Goal: Navigation & Orientation: Find specific page/section

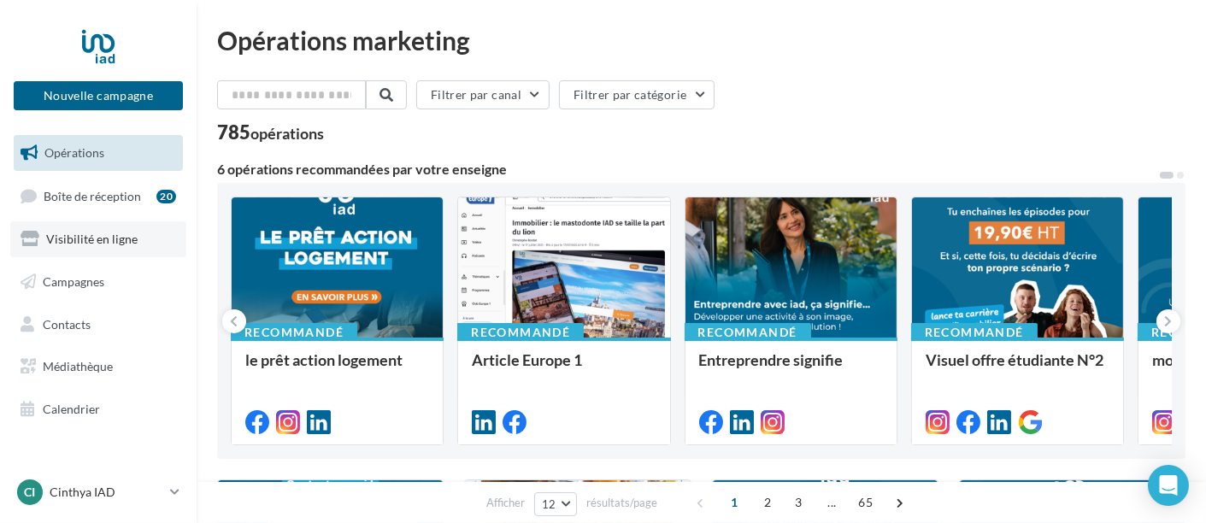
click at [110, 242] on span "Visibilité en ligne" at bounding box center [91, 239] width 91 height 15
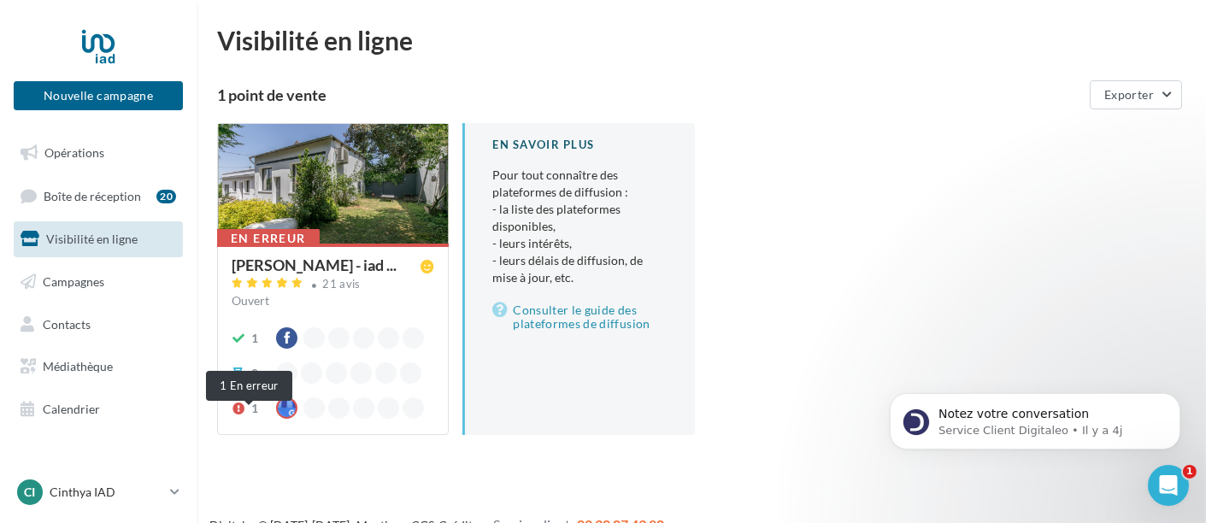
click at [239, 415] on icon at bounding box center [239, 409] width 14 height 12
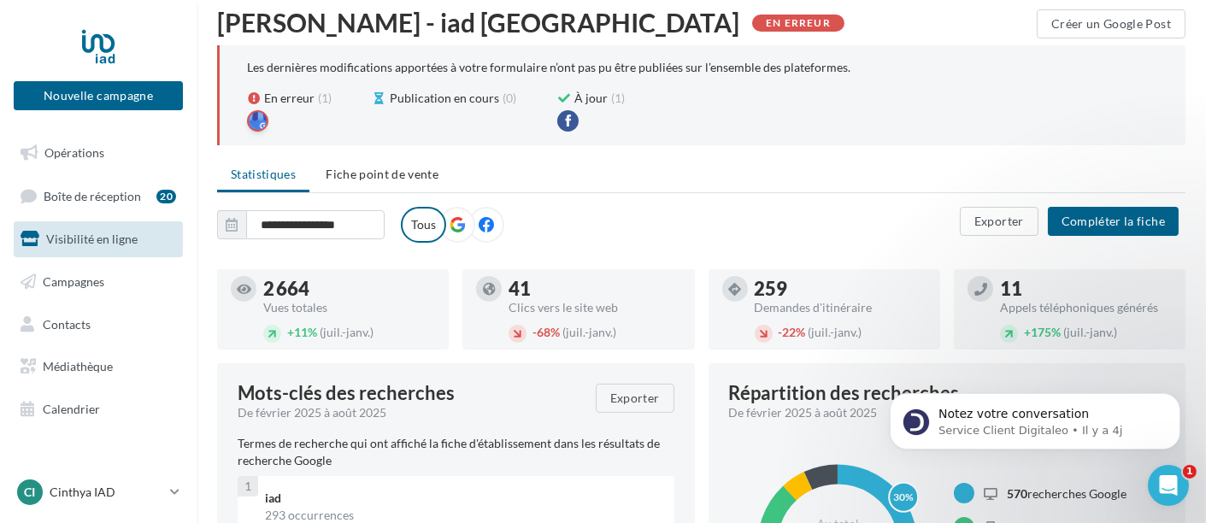
scroll to position [95, 0]
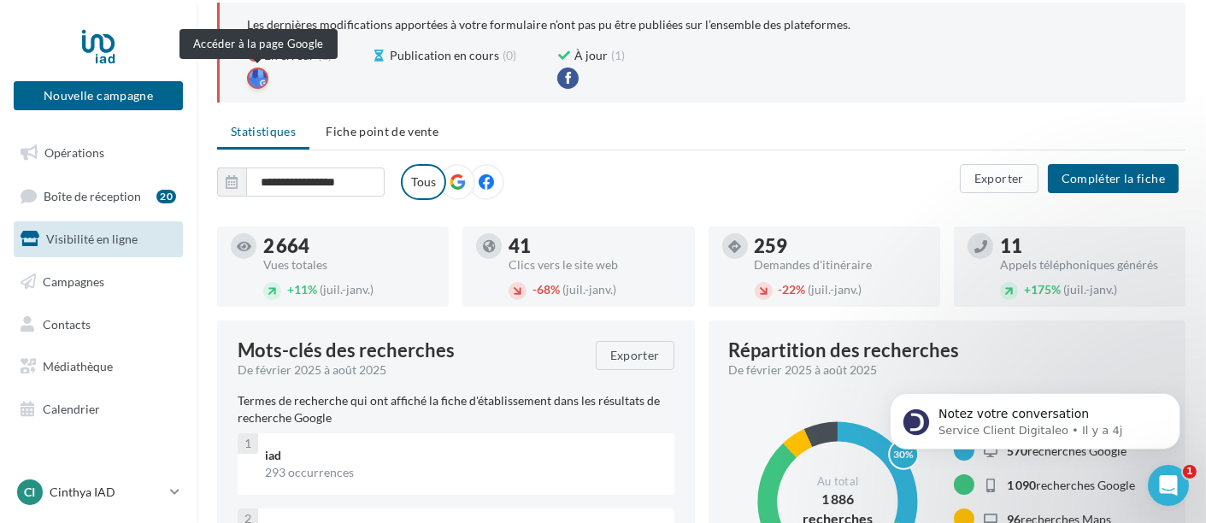
click at [256, 77] on div at bounding box center [257, 78] width 21 height 21
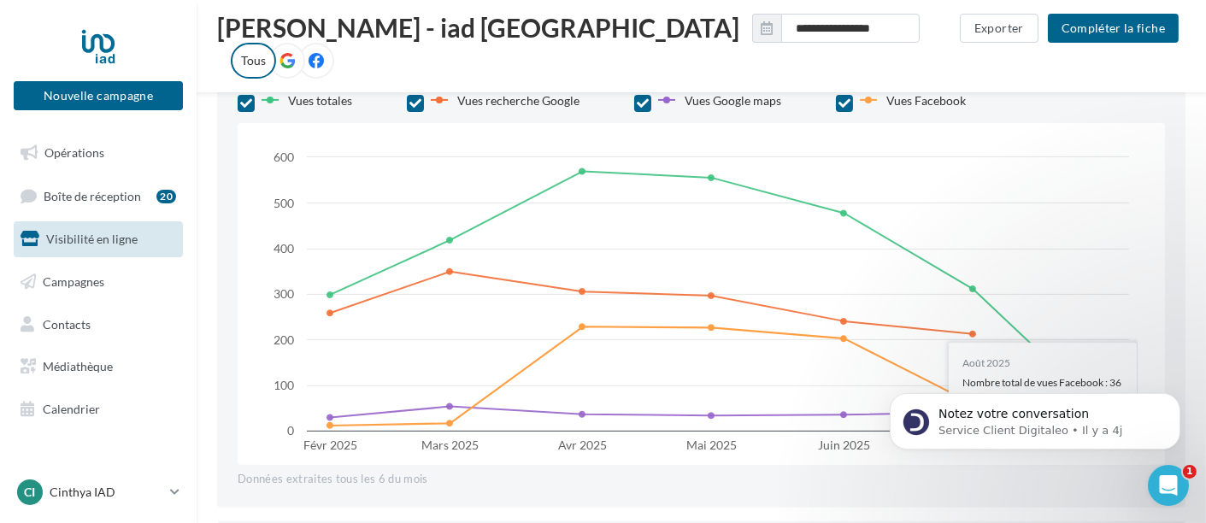
scroll to position [950, 0]
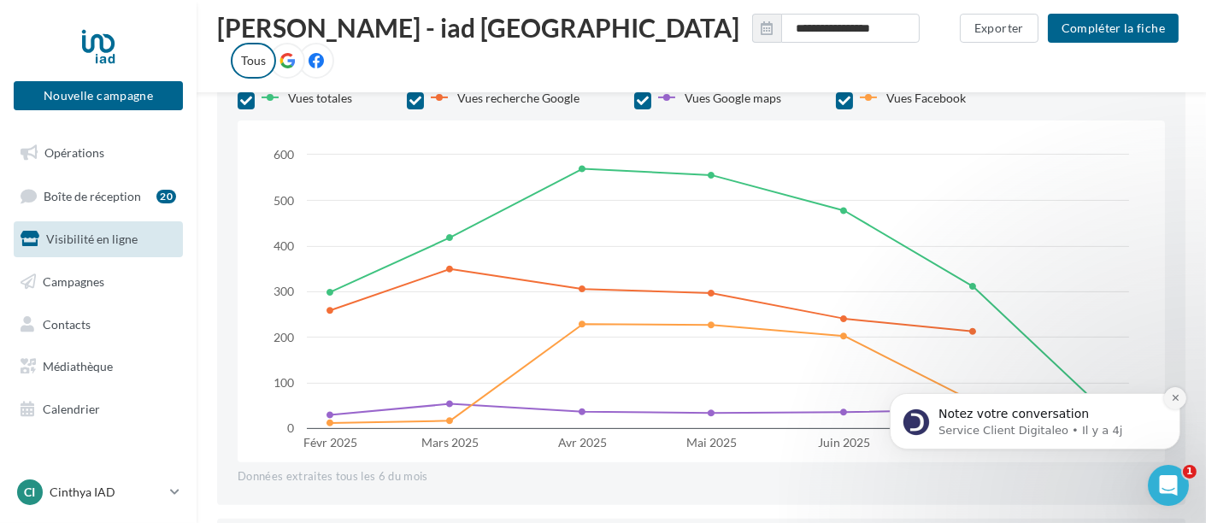
click at [1178, 396] on icon "Dismiss notification" at bounding box center [1174, 396] width 9 height 9
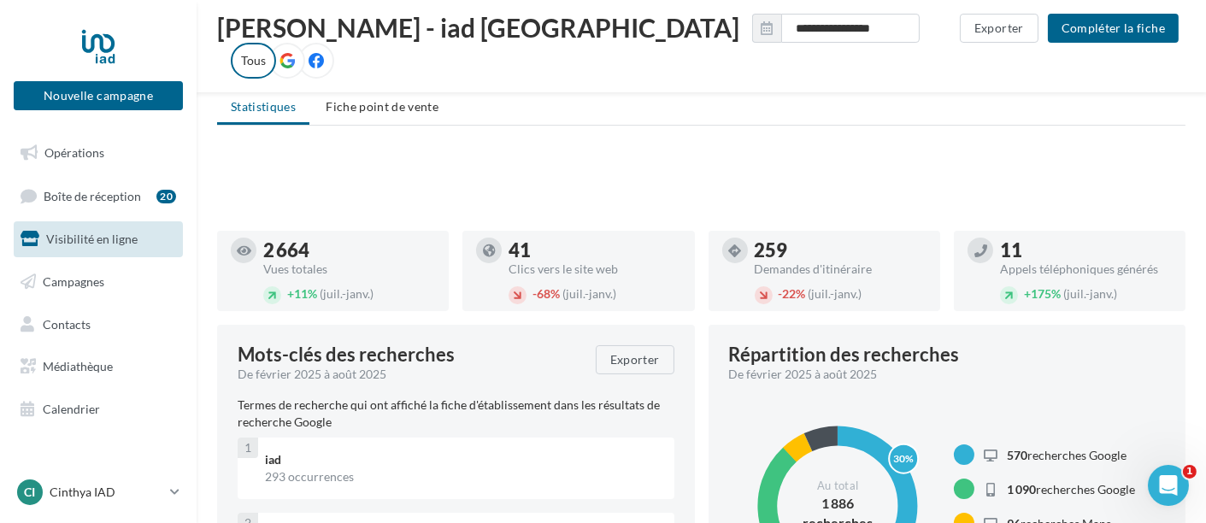
scroll to position [0, 0]
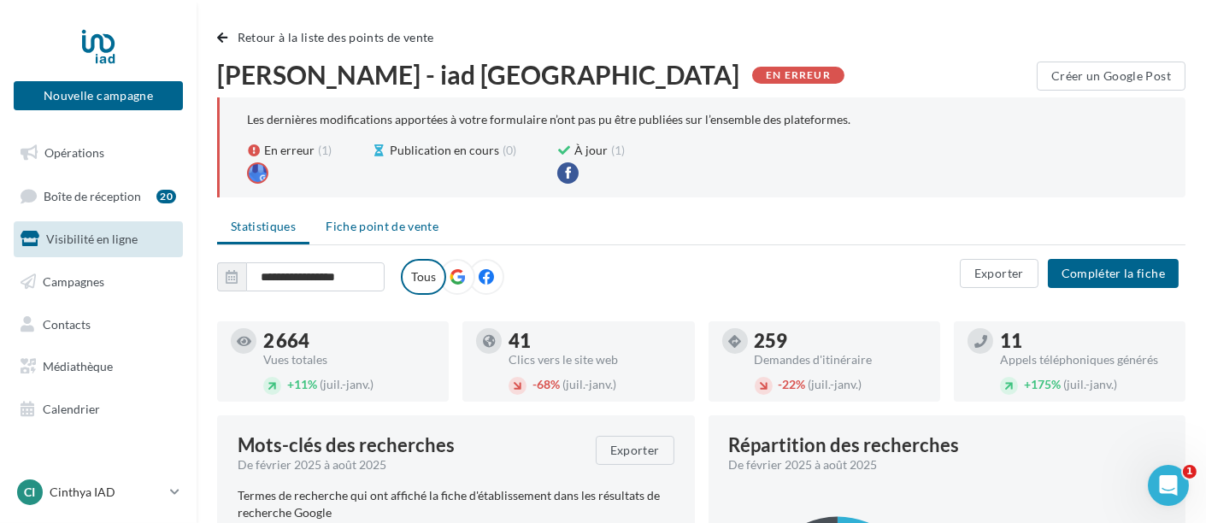
click at [376, 227] on span "Fiche point de vente" at bounding box center [382, 226] width 113 height 15
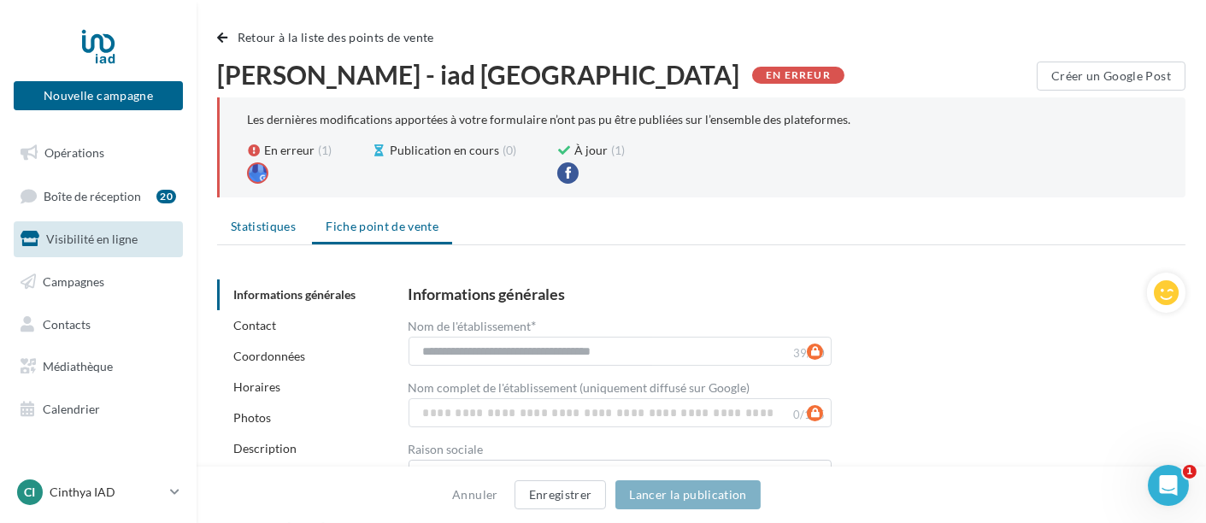
click at [245, 221] on span "Statistiques" at bounding box center [263, 226] width 65 height 15
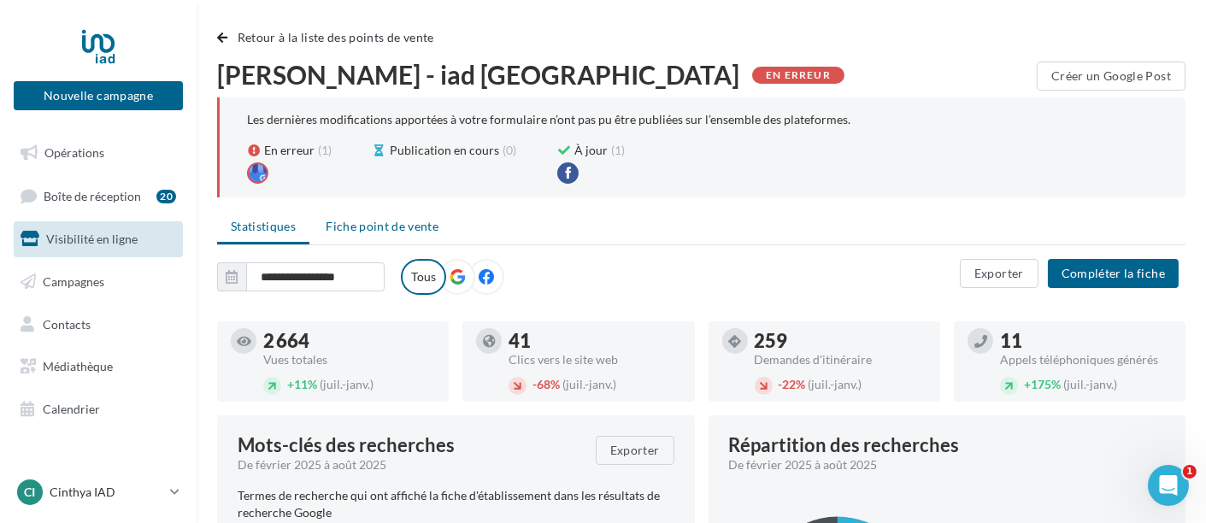
click at [410, 228] on span "Fiche point de vente" at bounding box center [382, 226] width 113 height 15
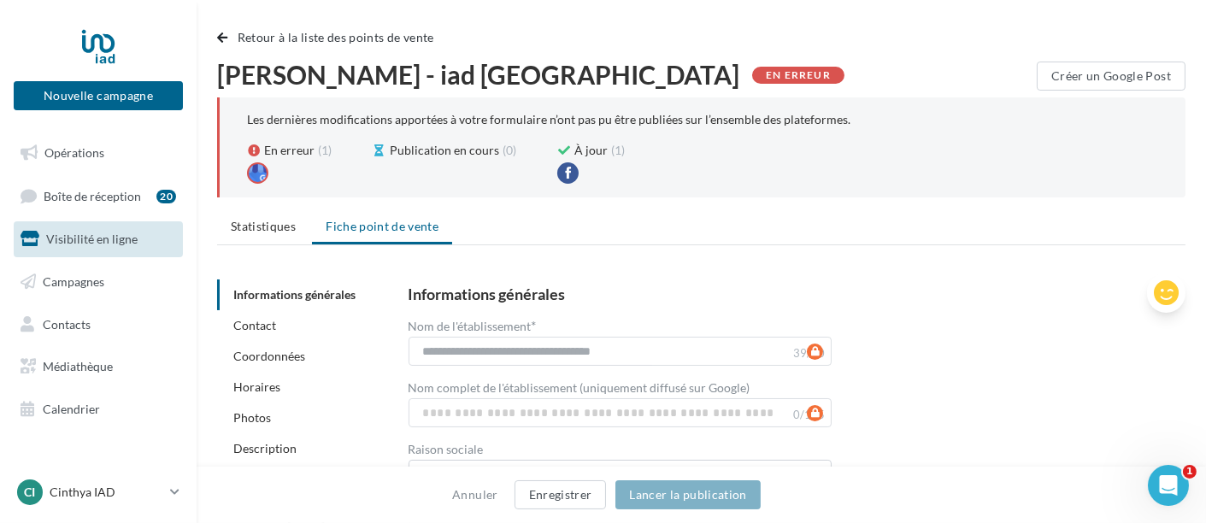
click at [1164, 294] on icon at bounding box center [1166, 293] width 25 height 26
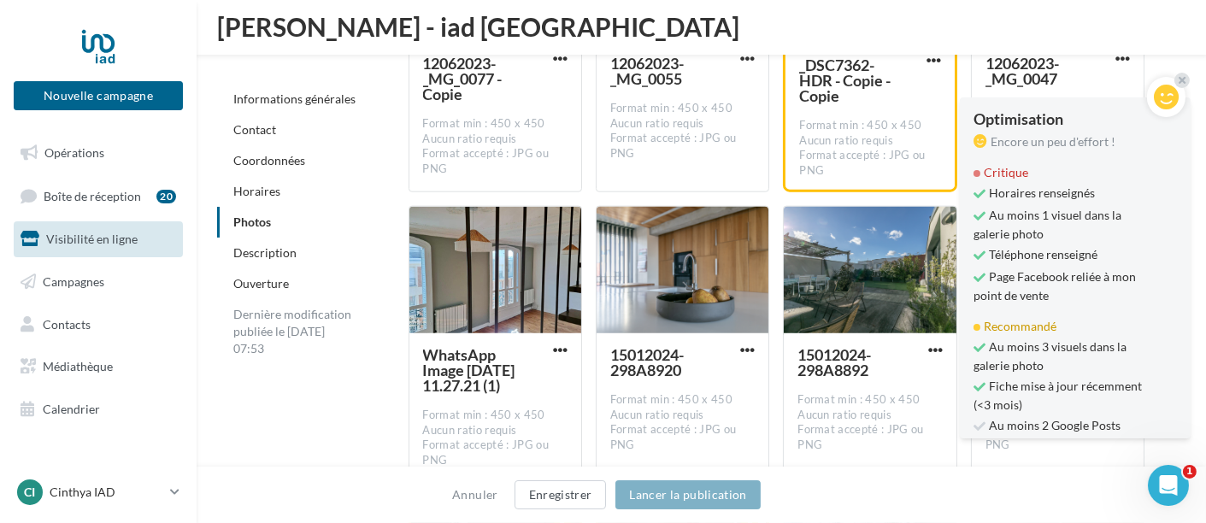
scroll to position [3173, 0]
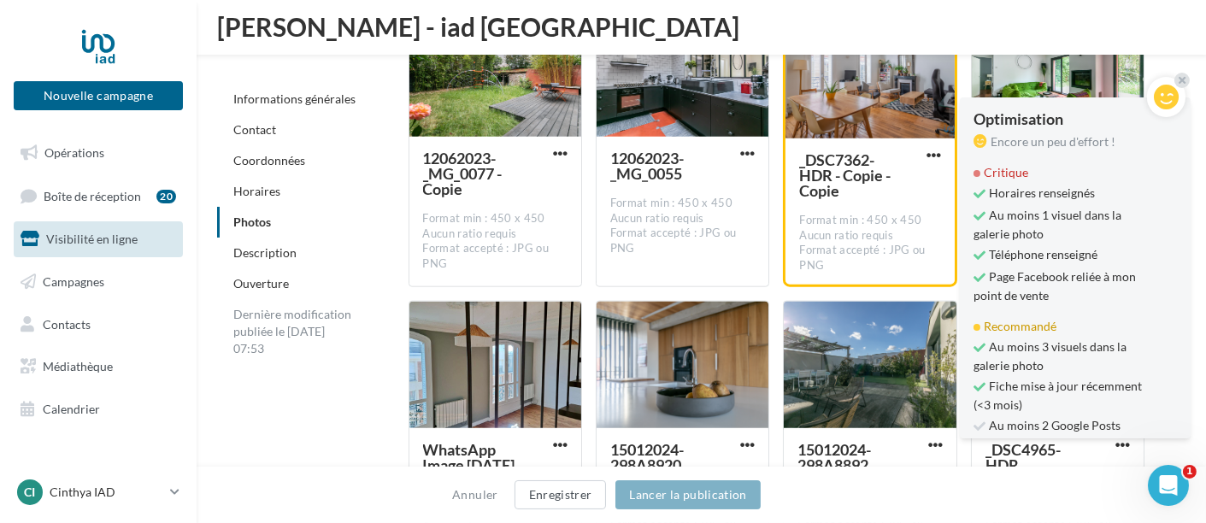
click at [256, 252] on link "Description" at bounding box center [264, 252] width 63 height 15
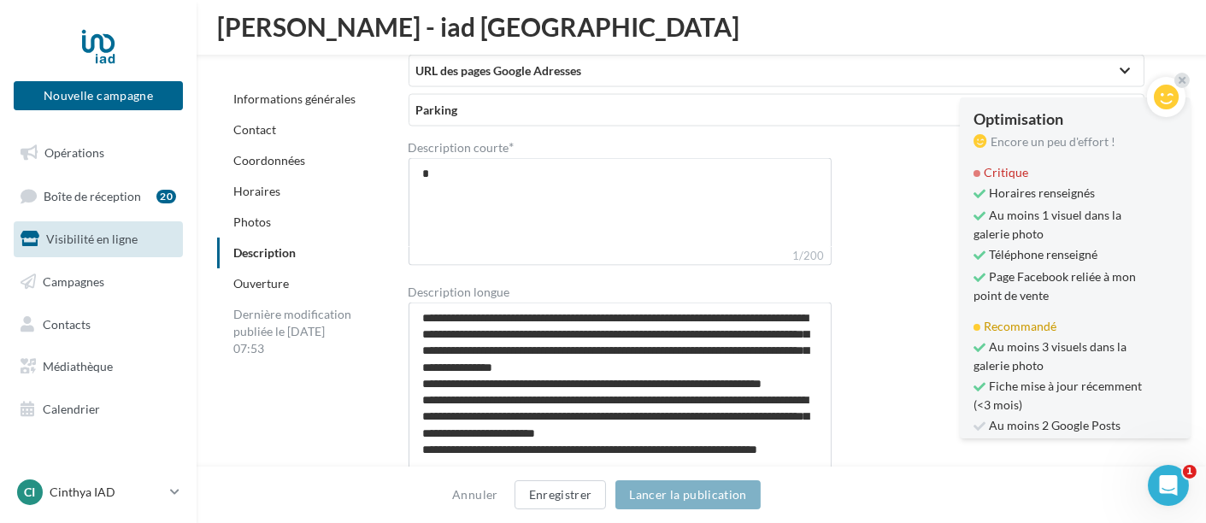
scroll to position [4746, 0]
